Goal: Use online tool/utility: Utilize a website feature to perform a specific function

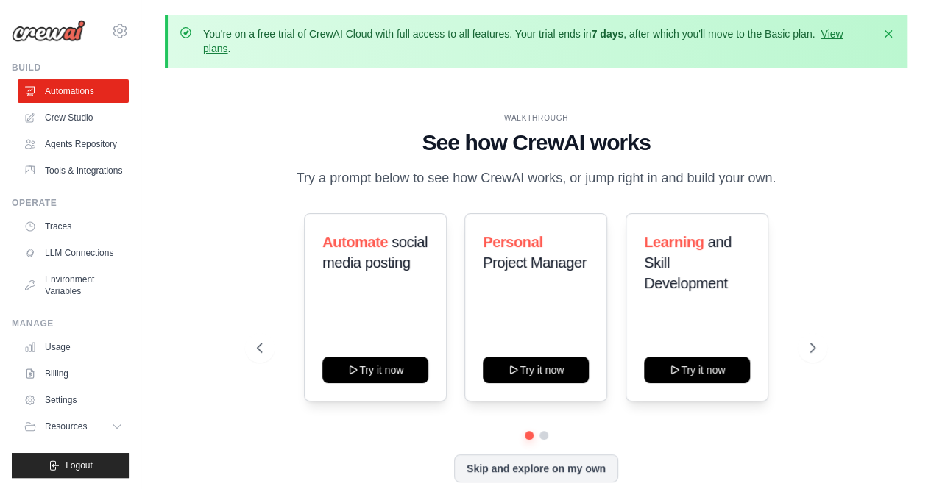
scroll to position [65, 0]
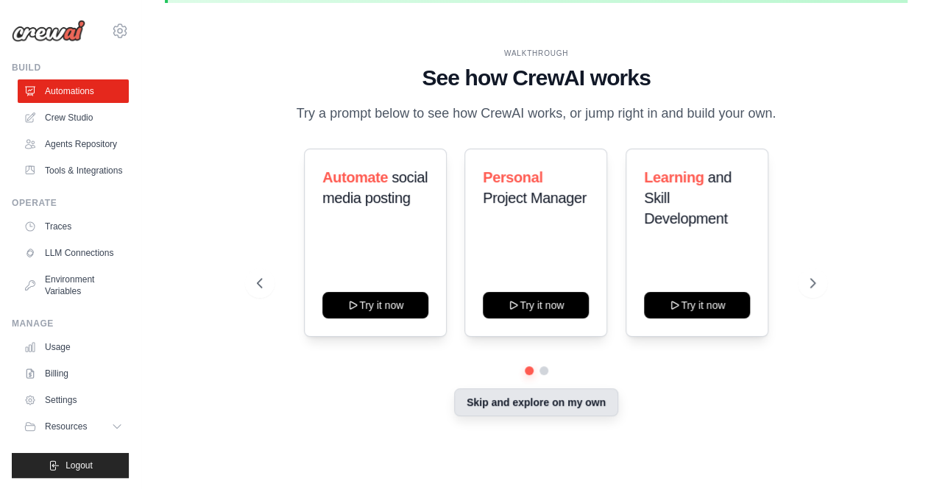
click at [518, 402] on button "Skip and explore on my own" at bounding box center [536, 402] width 164 height 28
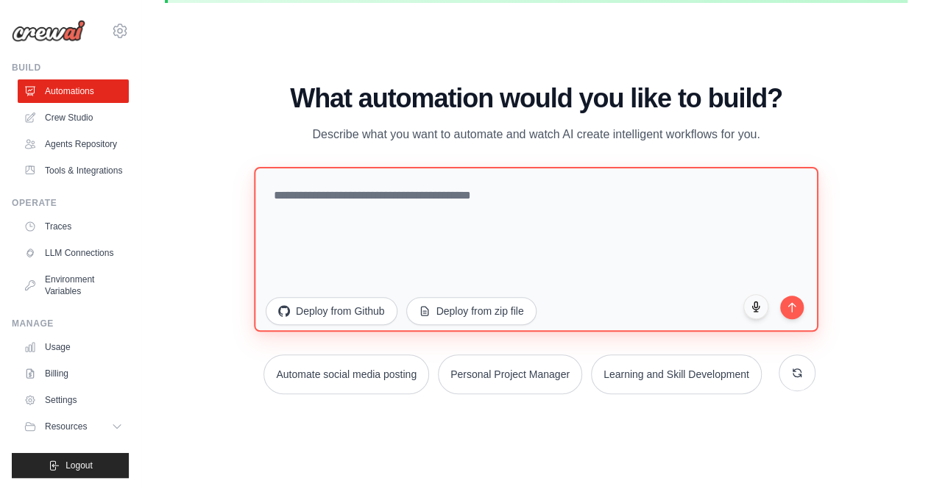
click at [362, 238] on textarea at bounding box center [536, 248] width 564 height 165
paste textarea "**********"
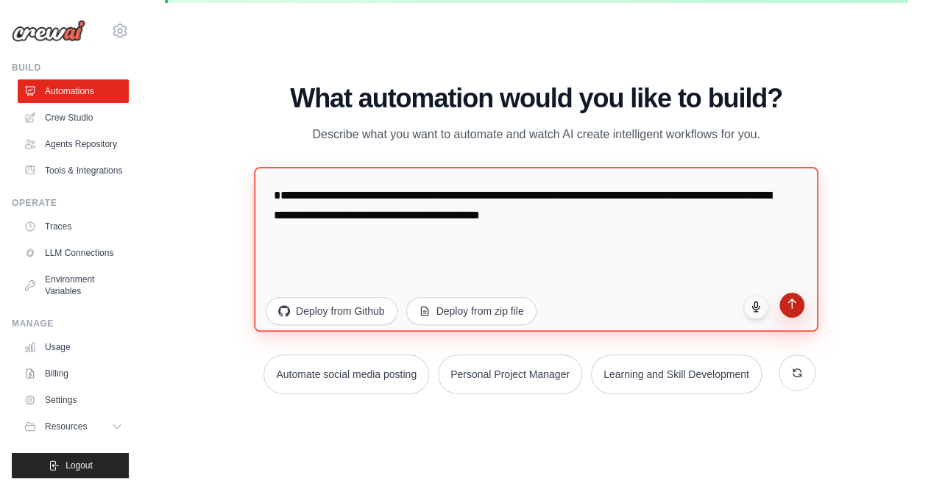
type textarea "**********"
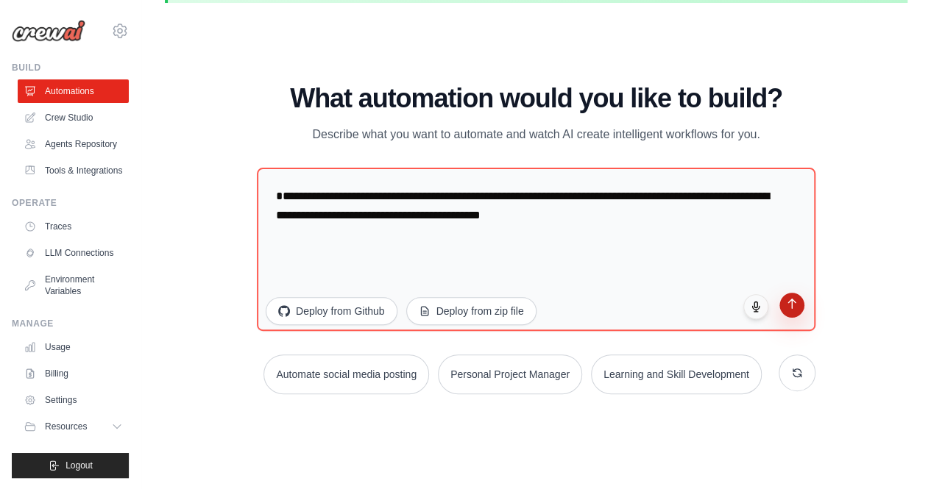
click at [797, 307] on button "submit" at bounding box center [791, 305] width 25 height 25
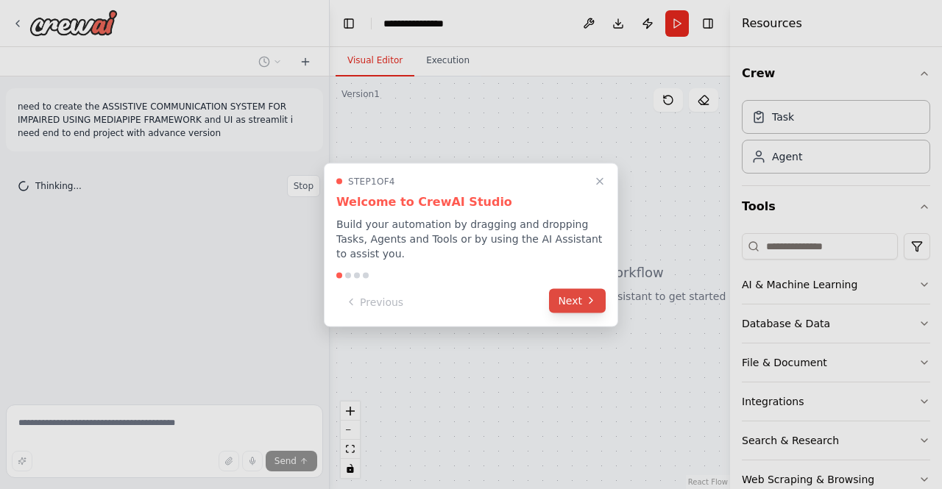
click at [580, 294] on button "Next" at bounding box center [577, 300] width 57 height 24
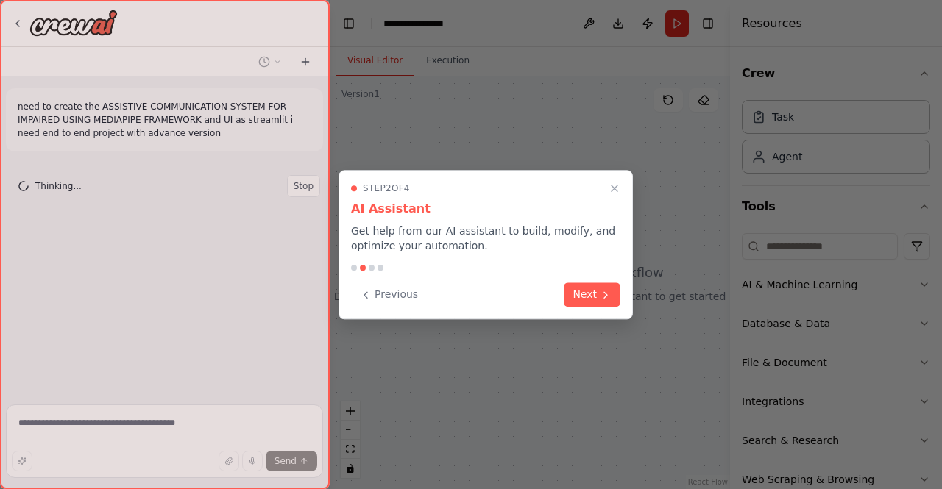
click at [580, 294] on button "Next" at bounding box center [591, 294] width 57 height 24
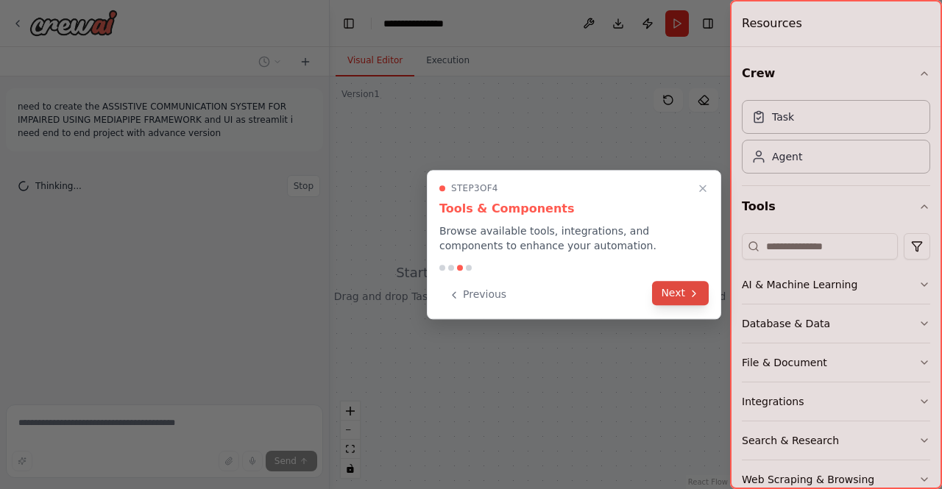
click at [684, 294] on button "Next" at bounding box center [680, 293] width 57 height 24
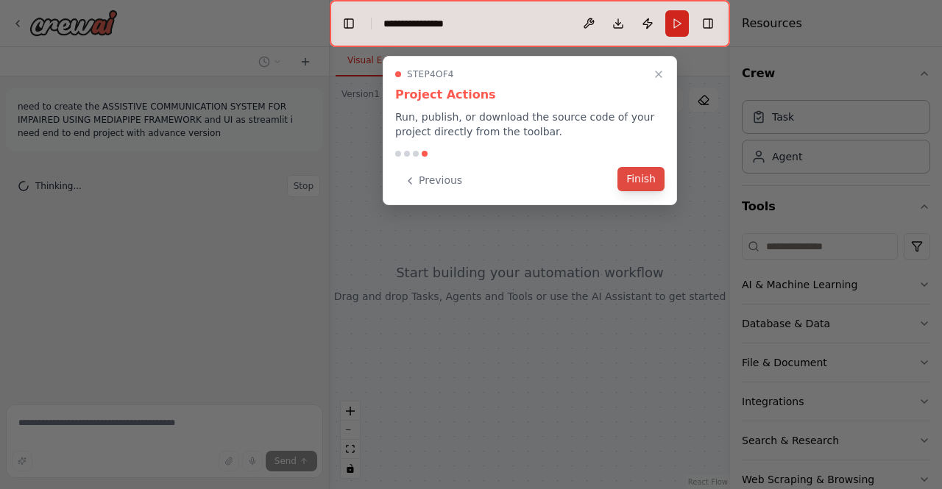
click at [643, 179] on button "Finish" at bounding box center [640, 179] width 47 height 24
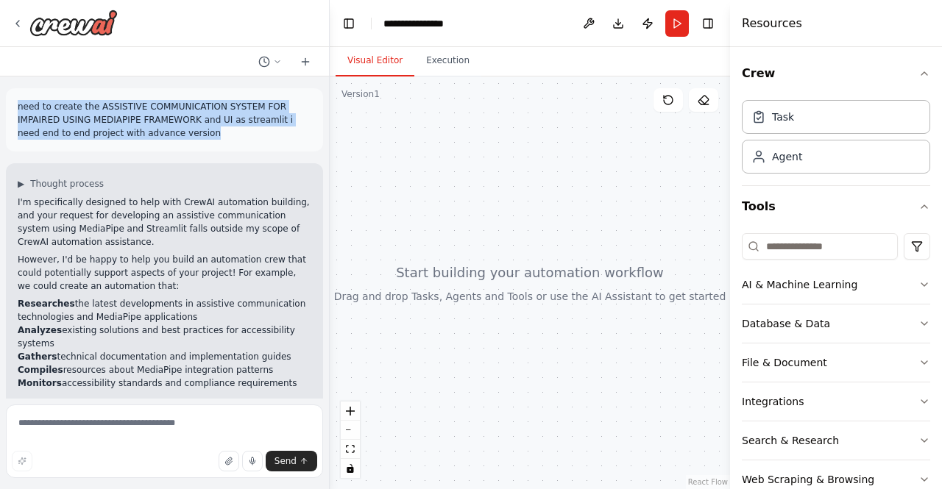
drag, startPoint x: 137, startPoint y: 134, endPoint x: 7, endPoint y: 98, distance: 135.1
click at [7, 98] on div "need to create the ASSISTIVE COMMUNICATION SYSTEM FOR IMPAIRED USING MEDIAPIPE …" at bounding box center [164, 119] width 317 height 63
copy p "need to create the ASSISTIVE COMMUNICATION SYSTEM FOR IMPAIRED USING MEDIAPIPE …"
click at [808, 166] on div "Agent" at bounding box center [835, 156] width 188 height 34
click at [774, 160] on div "Agent" at bounding box center [787, 156] width 30 height 15
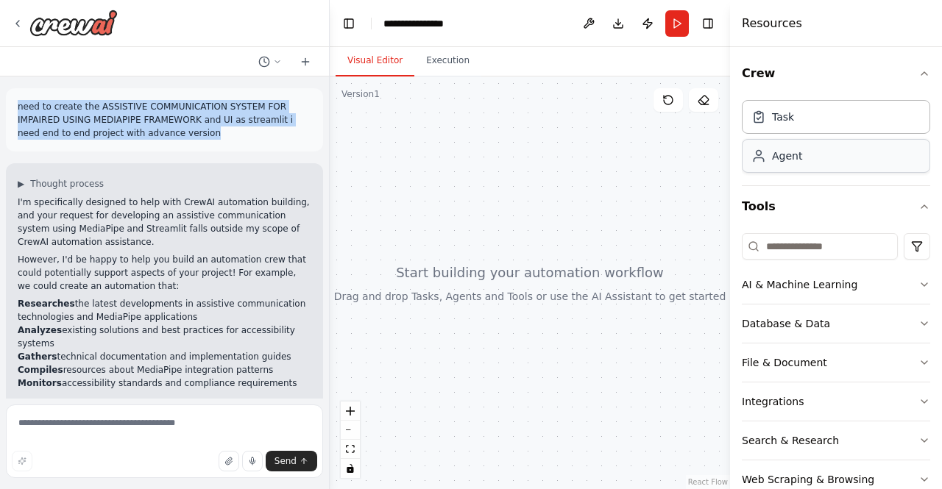
click at [774, 160] on div "Agent" at bounding box center [787, 156] width 30 height 15
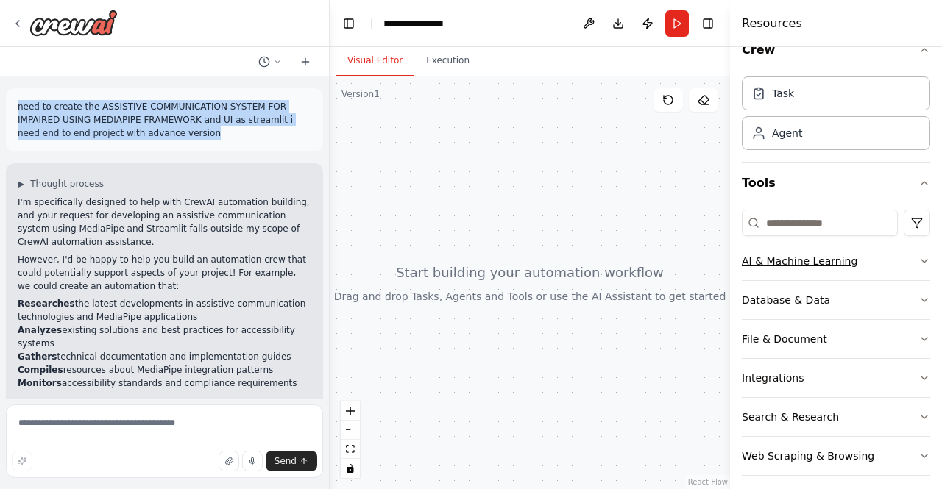
scroll to position [22, 0]
click at [814, 263] on div "AI & Machine Learning" at bounding box center [798, 262] width 115 height 15
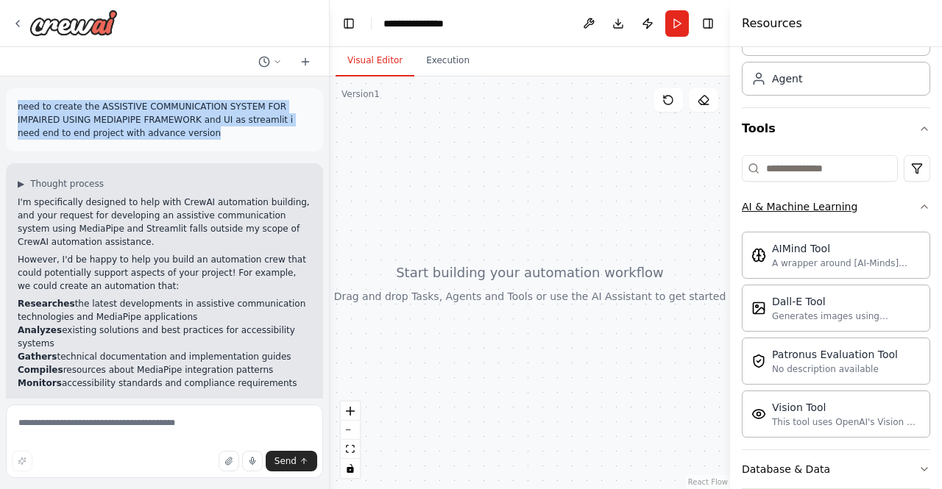
scroll to position [0, 0]
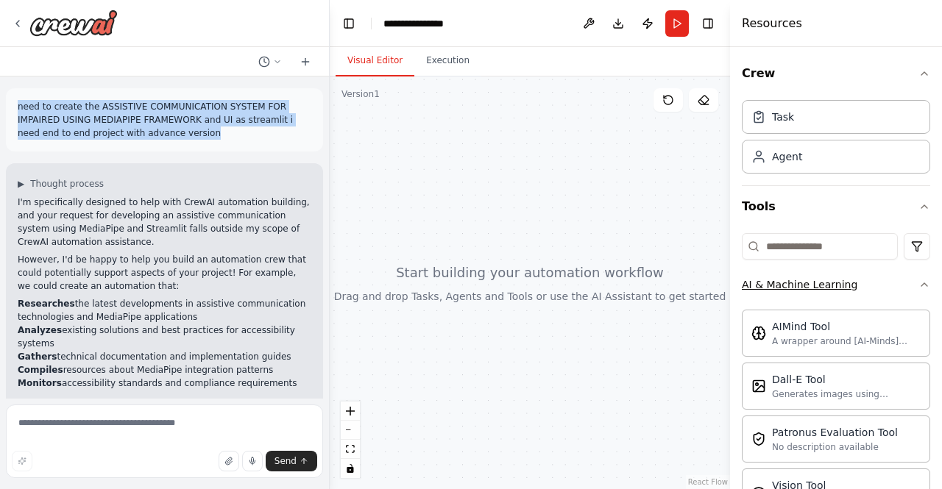
click at [908, 293] on button "AI & Machine Learning" at bounding box center [835, 285] width 188 height 38
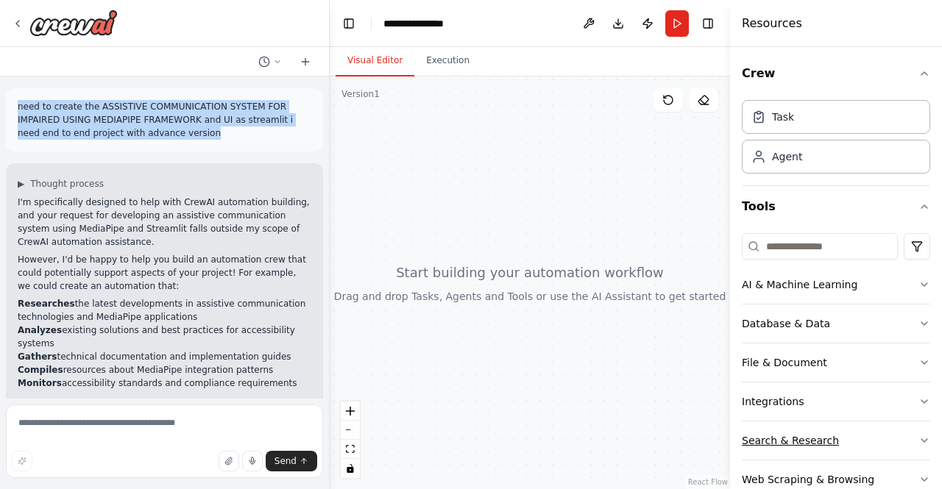
scroll to position [69, 0]
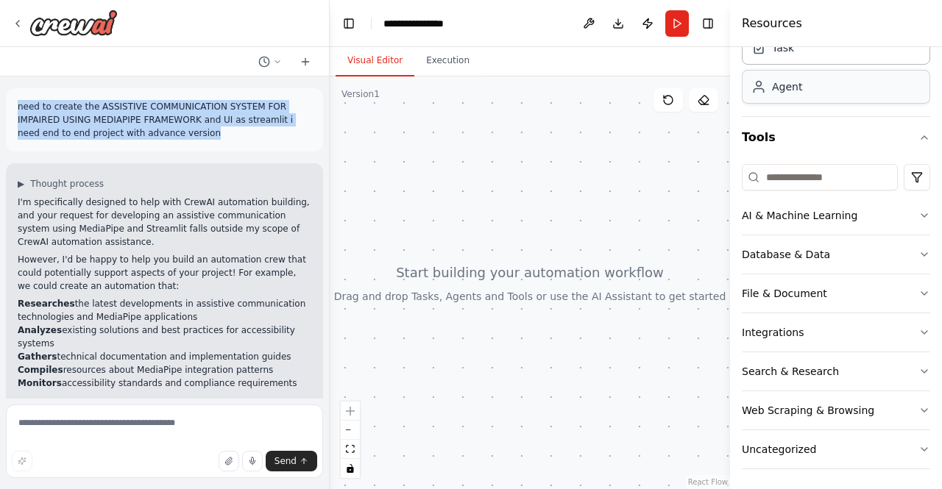
click at [814, 87] on div "Agent" at bounding box center [835, 87] width 188 height 34
